Goal: Check status

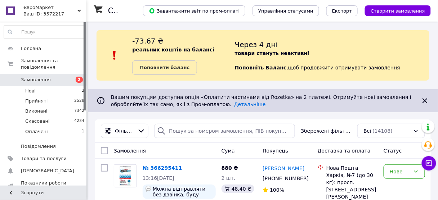
click at [37, 19] on div "ЄвроМаркет Ваш ID: 3572217" at bounding box center [54, 11] width 66 height 22
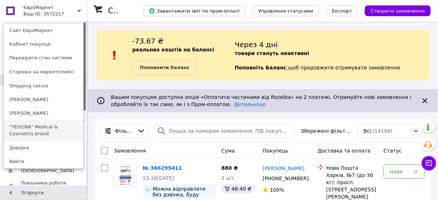
click at [45, 132] on link ""YEVLINA" Medical & Cosmetics brand" at bounding box center [43, 130] width 79 height 20
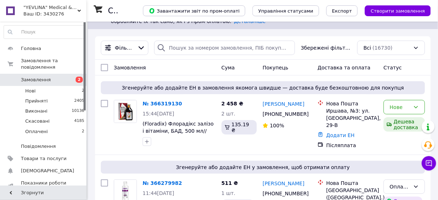
scroll to position [92, 0]
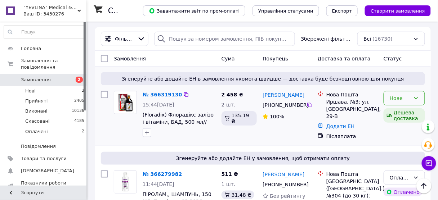
click at [391, 100] on div "Нове" at bounding box center [400, 98] width 21 height 8
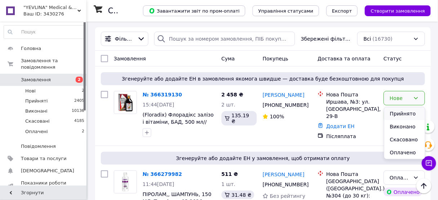
click at [395, 111] on li "Прийнято" at bounding box center [404, 113] width 41 height 13
